Goal: Information Seeking & Learning: Compare options

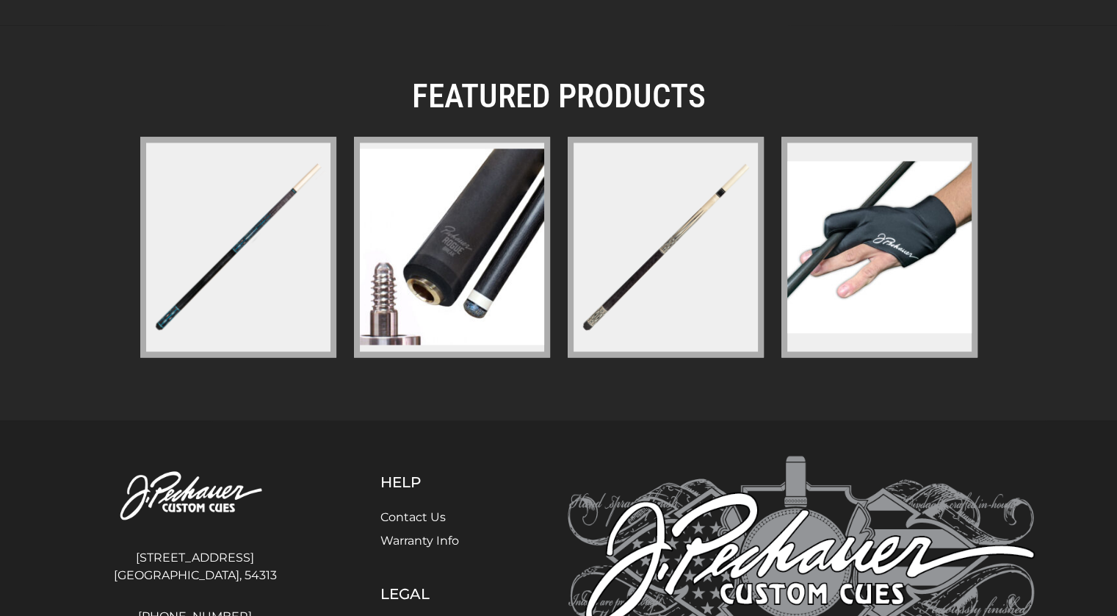
scroll to position [2076, 0]
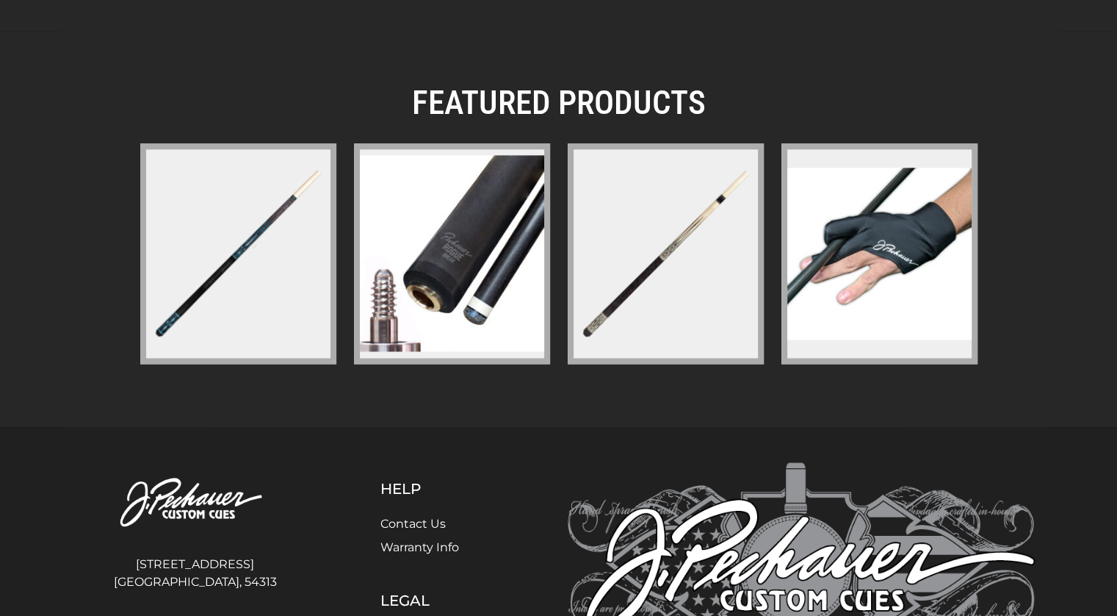
click at [920, 298] on img at bounding box center [880, 252] width 184 height 171
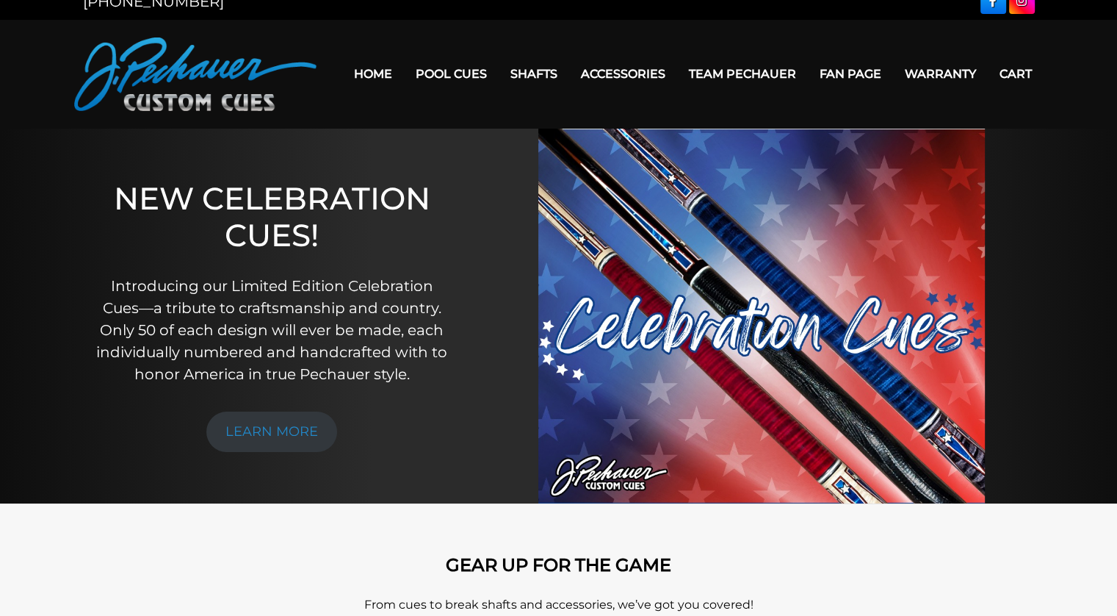
scroll to position [0, 0]
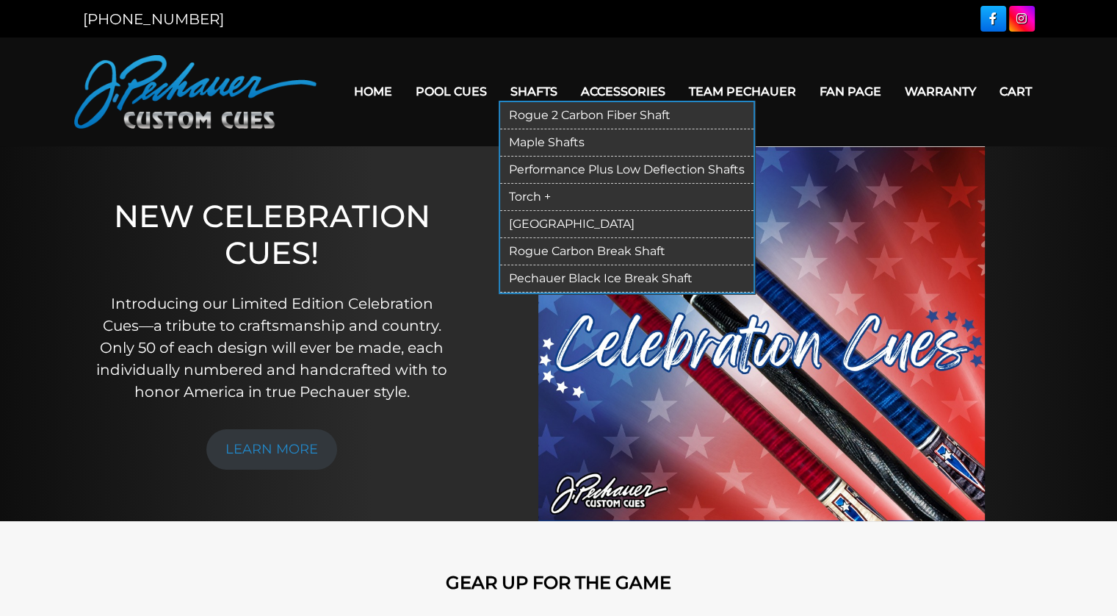
click at [588, 114] on link "Rogue 2 Carbon Fiber Shaft" at bounding box center [626, 115] width 253 height 27
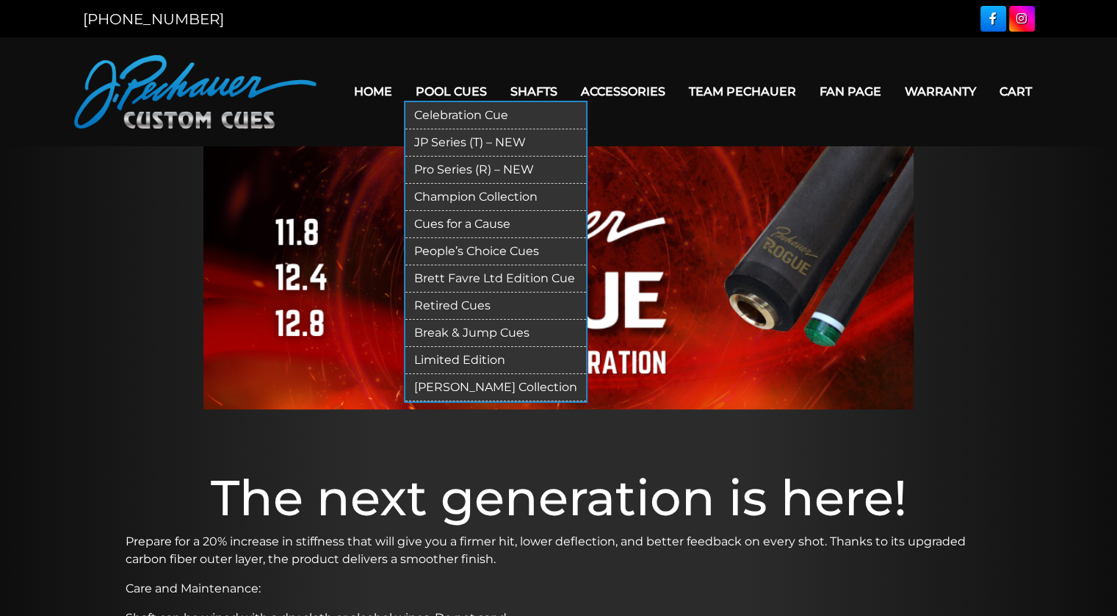
click at [467, 115] on link "Celebration Cue" at bounding box center [496, 115] width 181 height 27
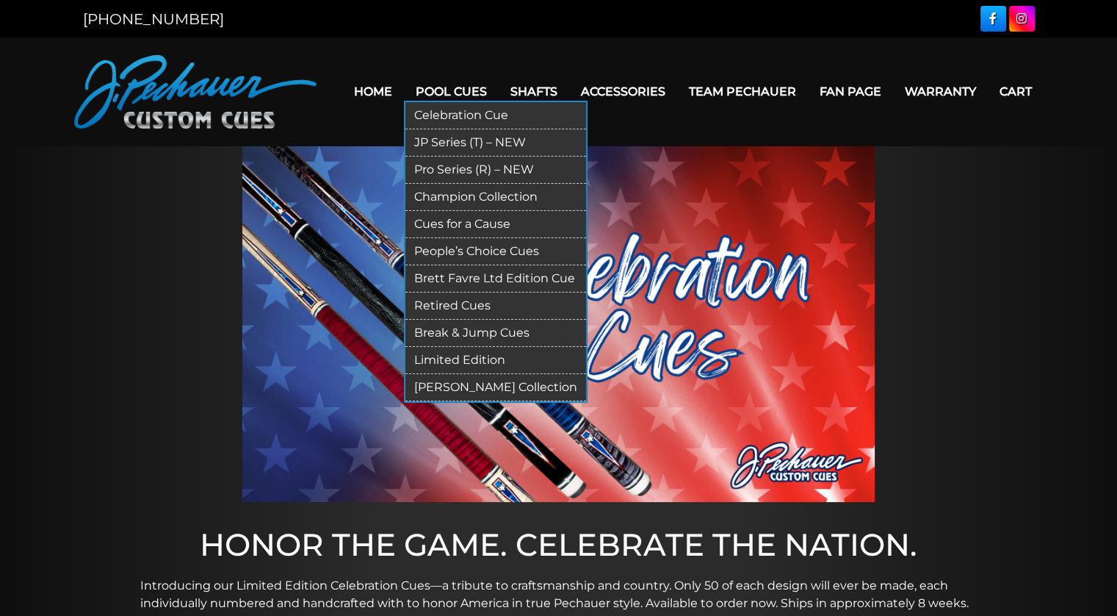
click at [451, 142] on link "JP Series (T) – NEW" at bounding box center [496, 142] width 181 height 27
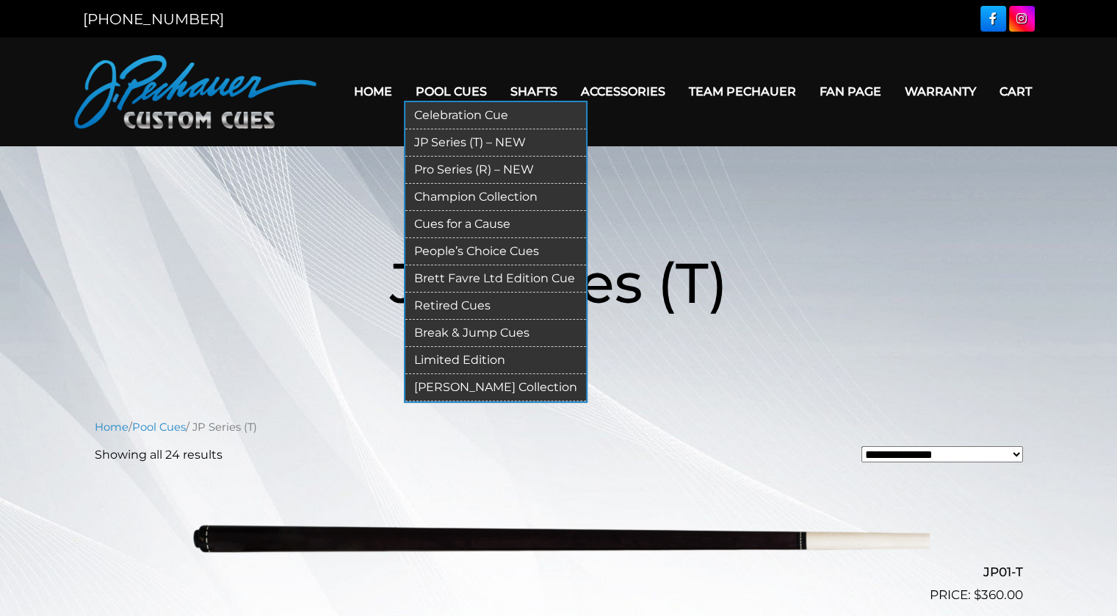
click at [450, 166] on link "Pro Series (R) – NEW" at bounding box center [496, 169] width 181 height 27
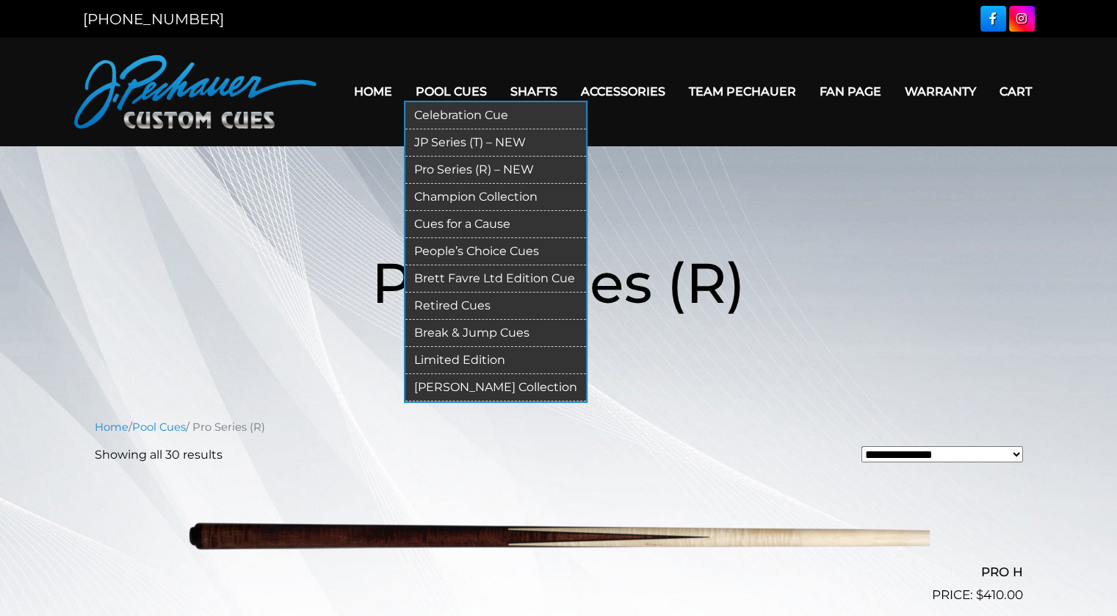
click at [459, 193] on link "Champion Collection" at bounding box center [496, 197] width 181 height 27
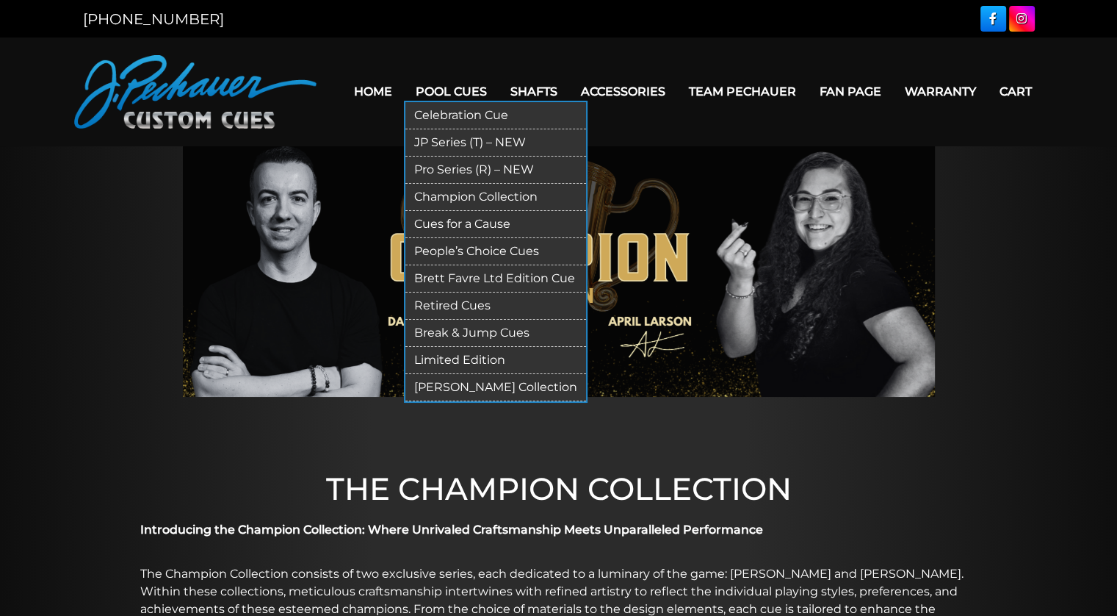
click at [482, 221] on link "Cues for a Cause" at bounding box center [496, 224] width 181 height 27
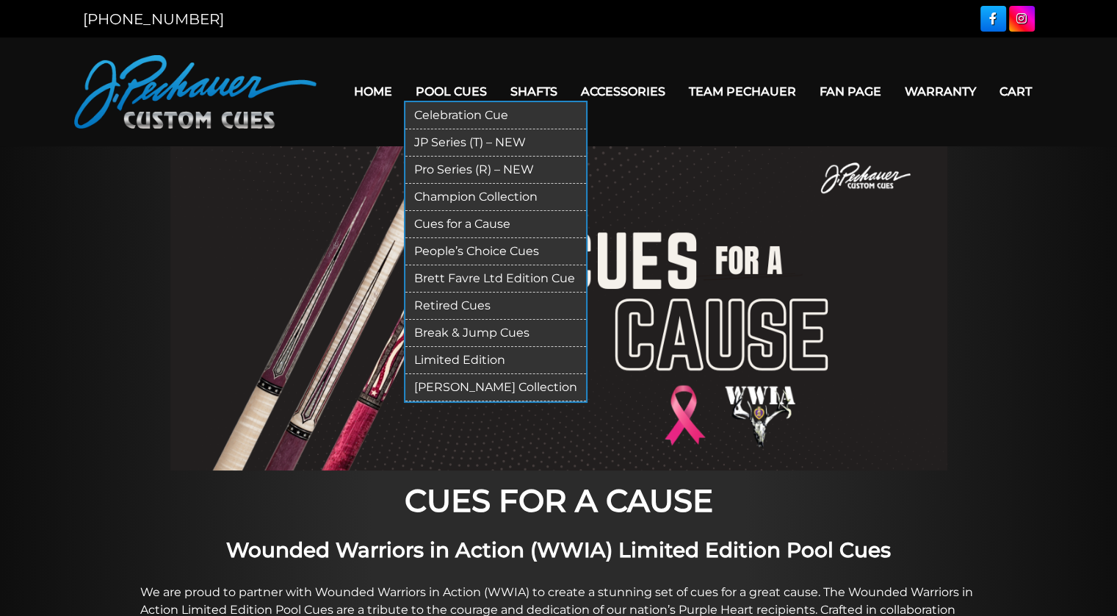
click at [483, 248] on link "People’s Choice Cues" at bounding box center [496, 251] width 181 height 27
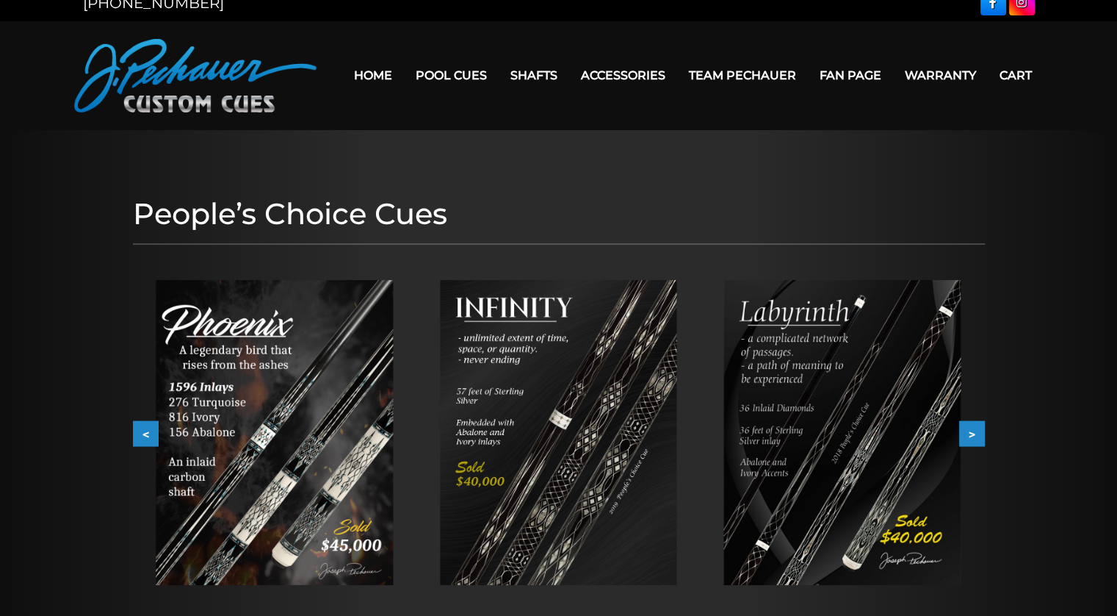
scroll to position [15, 0]
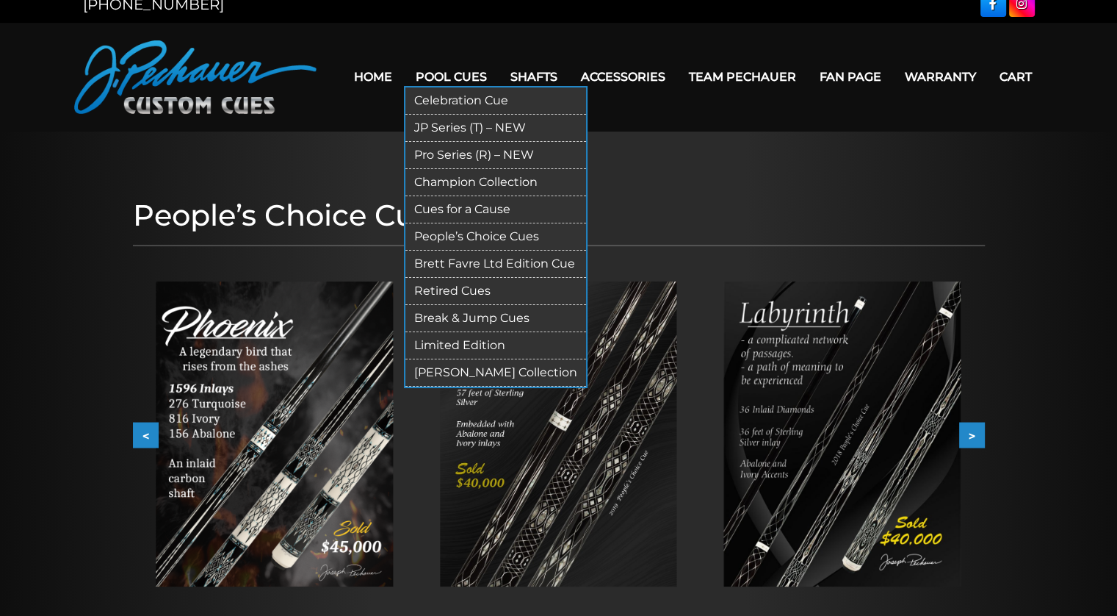
click at [499, 261] on link "Brett Favre Ltd Edition Cue" at bounding box center [496, 264] width 181 height 27
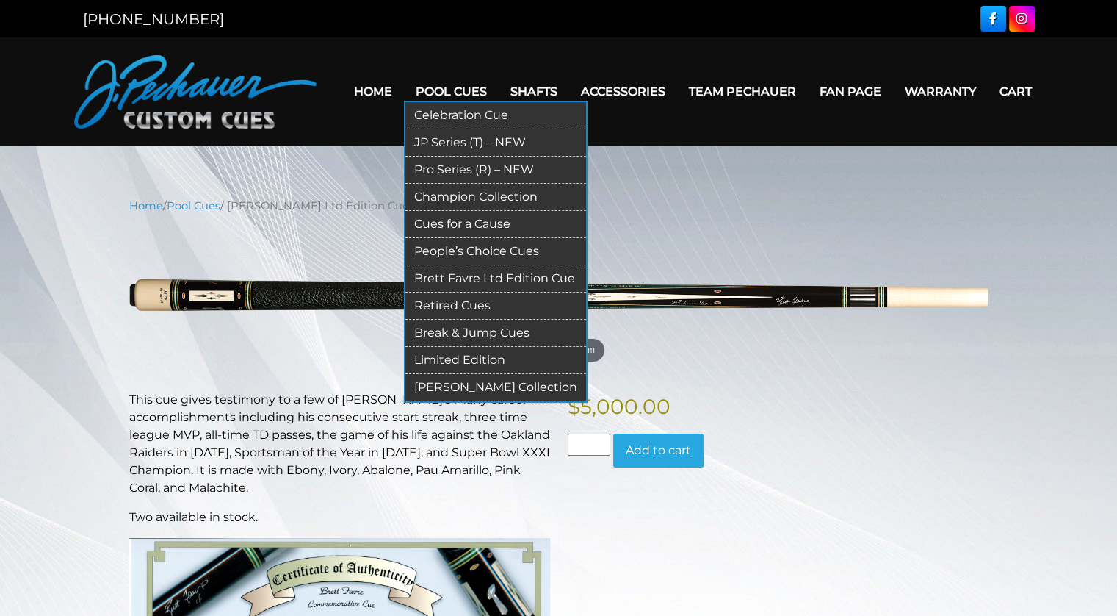
click at [486, 385] on link "[PERSON_NAME] Collection" at bounding box center [496, 387] width 181 height 27
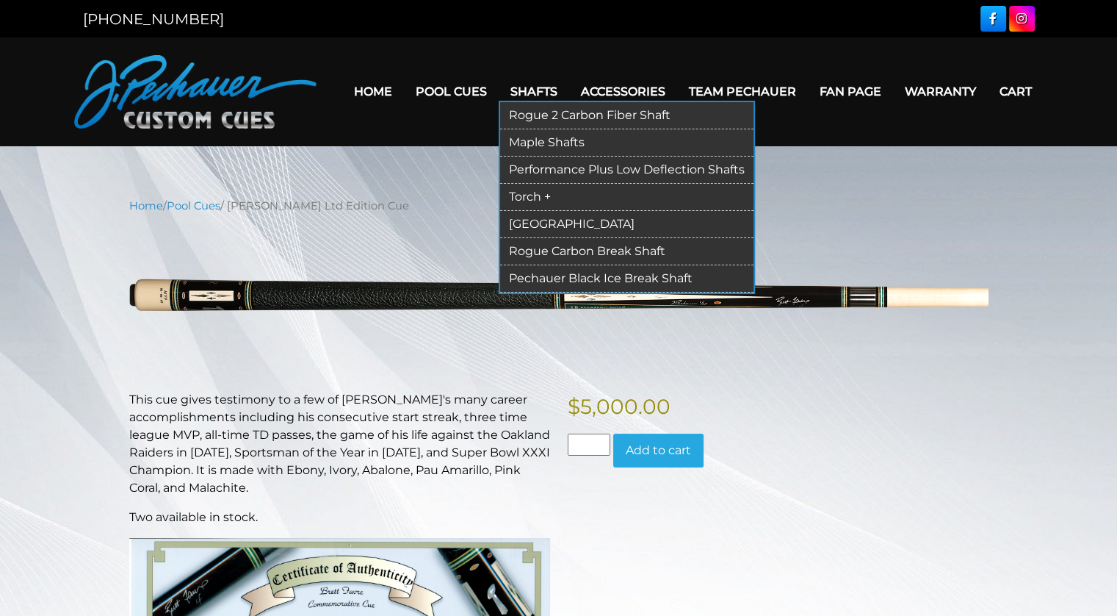
click at [565, 112] on link "Rogue 2 Carbon Fiber Shaft" at bounding box center [626, 115] width 253 height 27
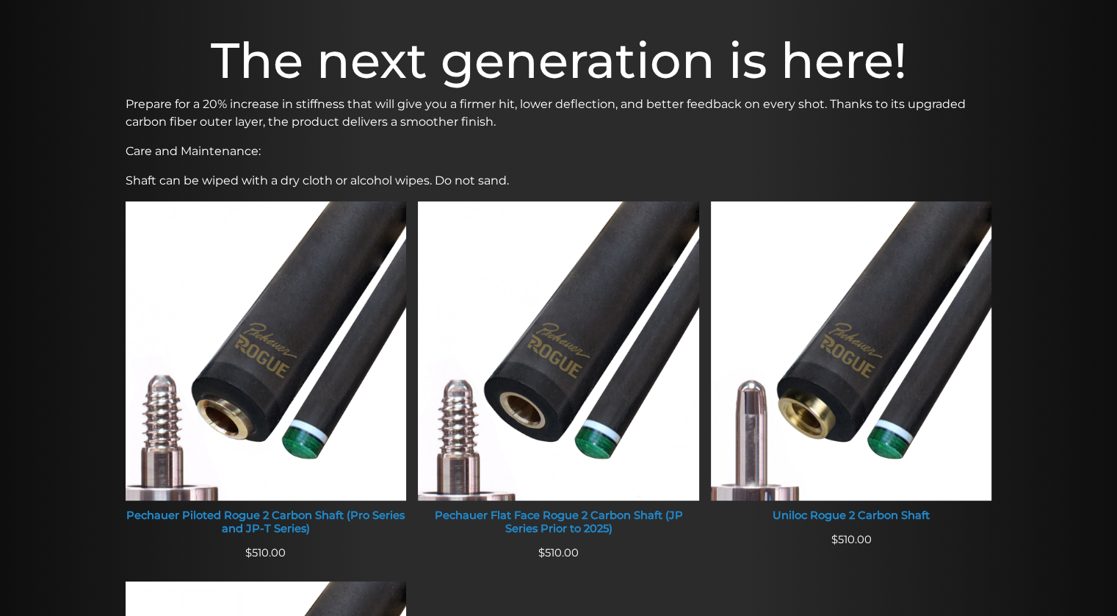
scroll to position [447, 0]
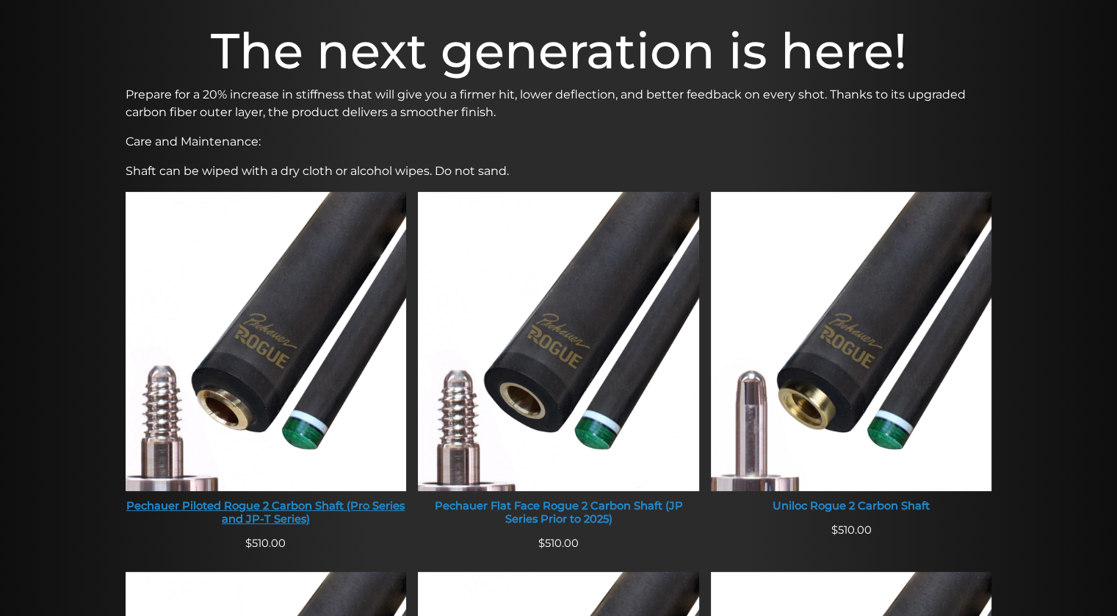
click at [288, 311] on img at bounding box center [266, 341] width 281 height 299
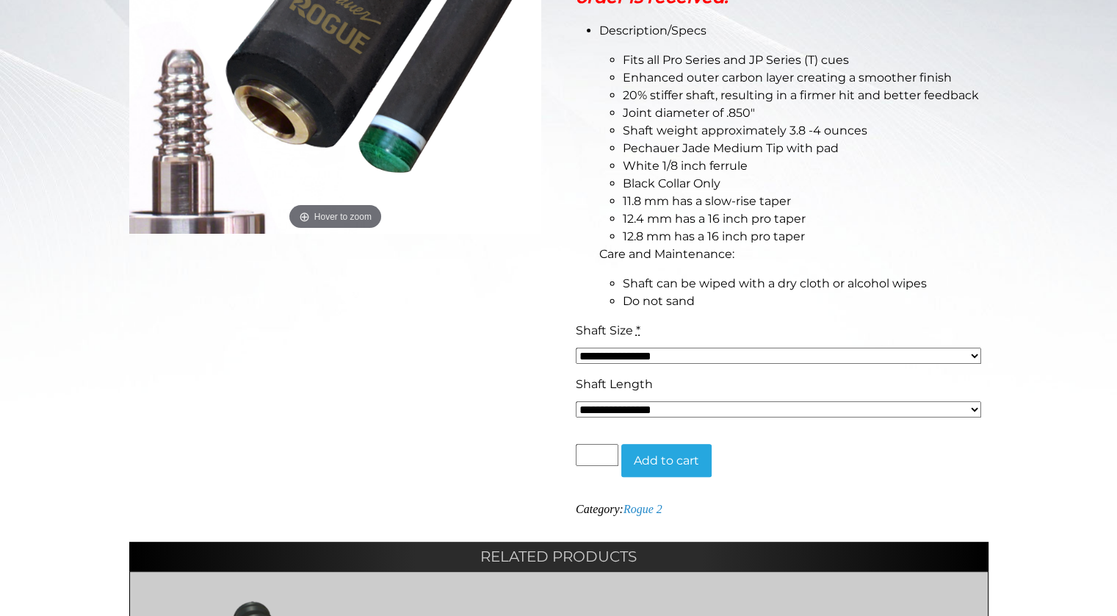
scroll to position [449, 0]
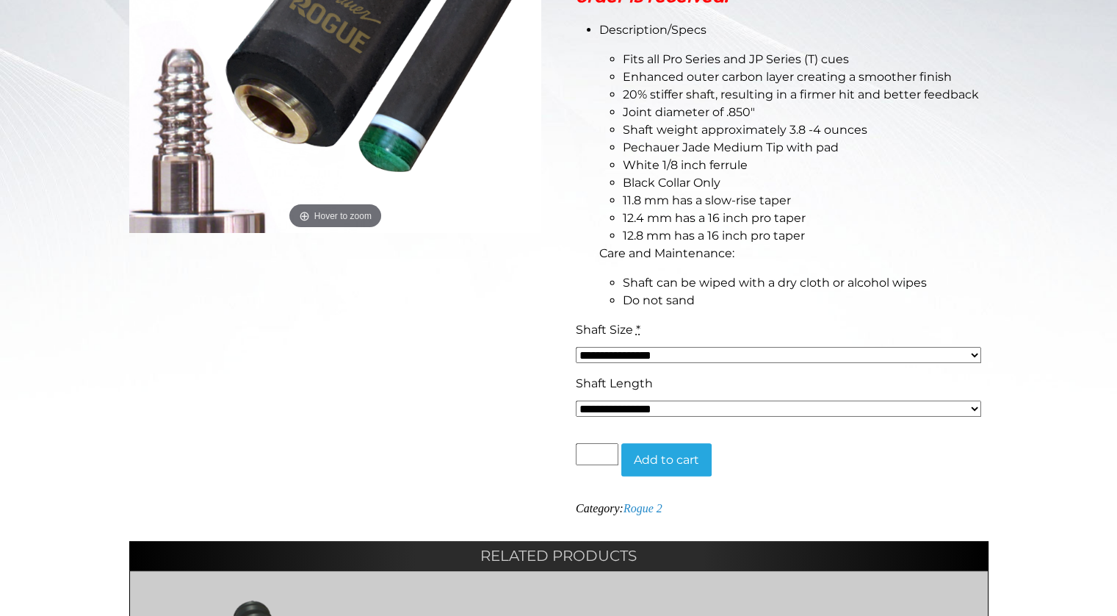
click at [975, 353] on select "**********" at bounding box center [779, 355] width 406 height 16
click at [1043, 350] on div "Home / Accessories / Rogue 2 / Pechauer Piloted Rogue 2 Carbon Shaft (Pro Serie…" at bounding box center [558, 287] width 1117 height 1076
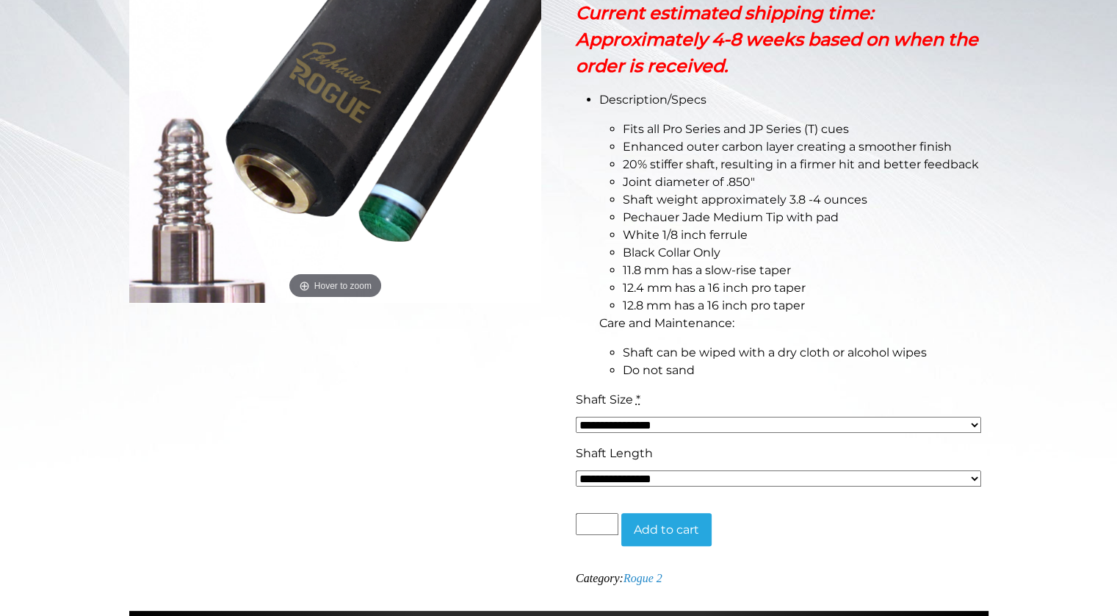
scroll to position [378, 0]
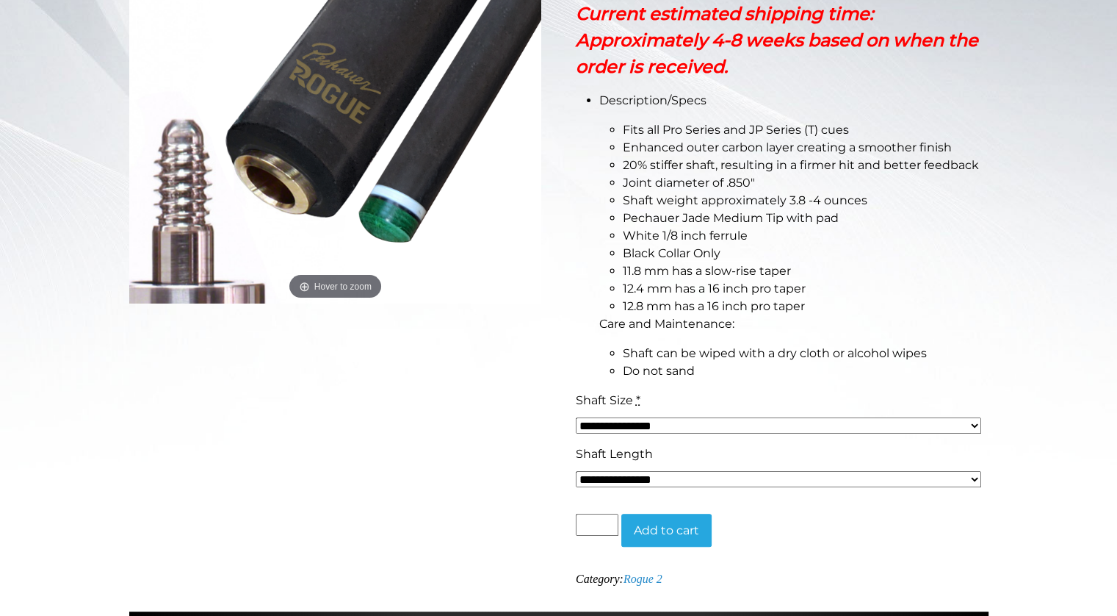
click at [971, 477] on select "**********" at bounding box center [779, 479] width 406 height 16
click at [1049, 458] on div "Home / Accessories / Rogue 2 / Pechauer Piloted Rogue 2 Carbon Shaft (Pro Serie…" at bounding box center [558, 357] width 1117 height 1076
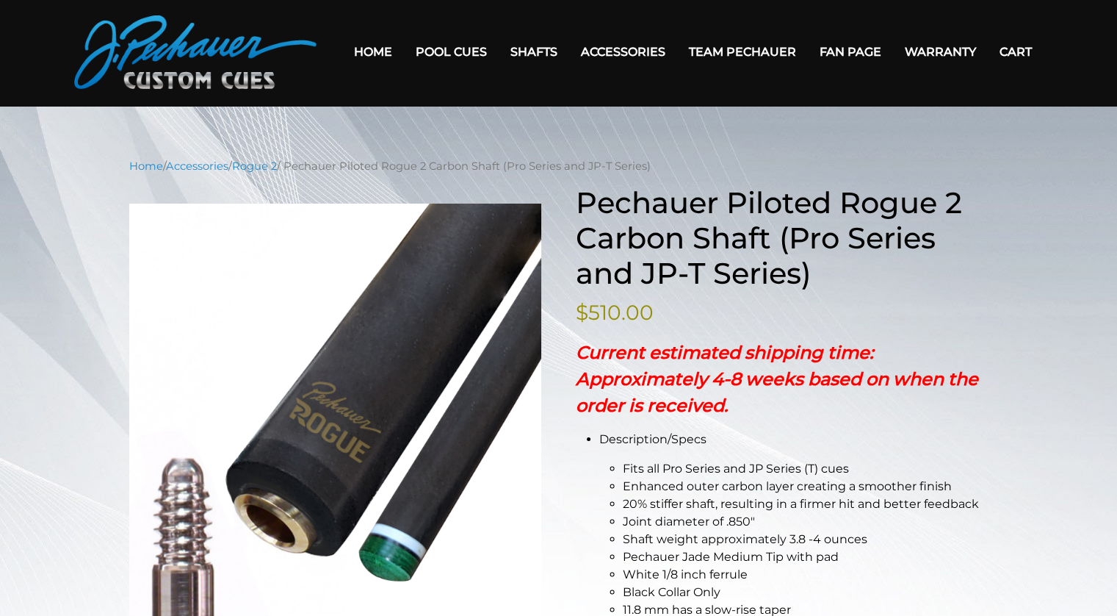
scroll to position [35, 0]
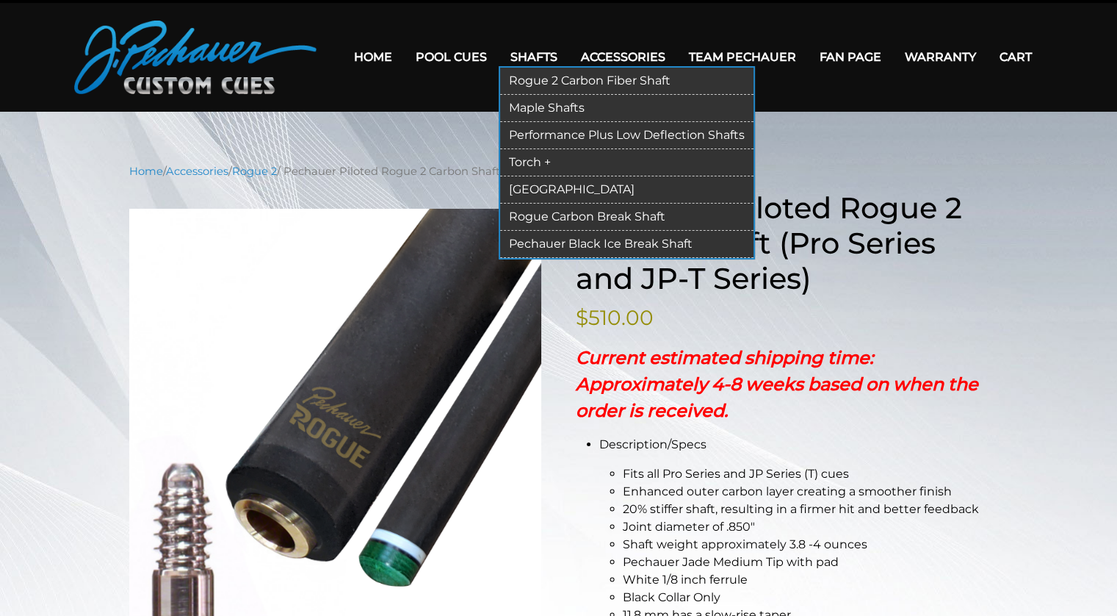
click at [611, 77] on link "Rogue 2 Carbon Fiber Shaft" at bounding box center [626, 81] width 253 height 27
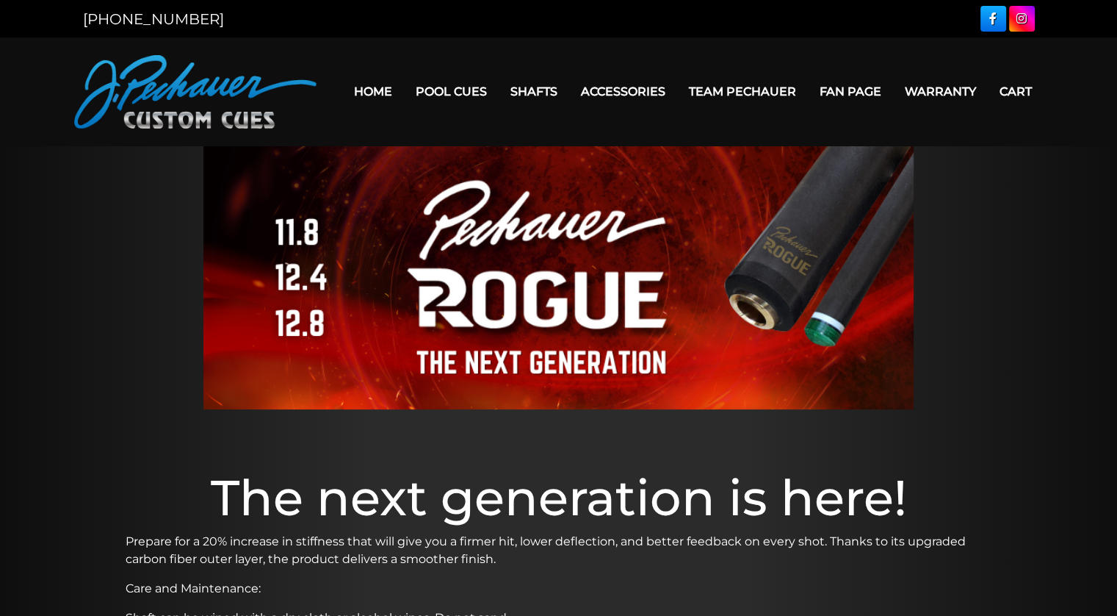
click at [377, 86] on link "Home" at bounding box center [373, 91] width 62 height 37
